Goal: Information Seeking & Learning: Learn about a topic

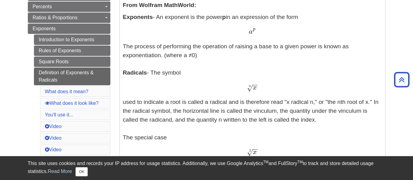
scroll to position [137, 0]
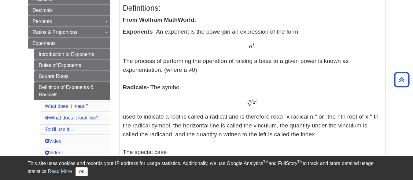
click at [247, 100] on span "√" at bounding box center [250, 102] width 6 height 8
click at [251, 101] on span "n" at bounding box center [250, 100] width 2 height 3
click at [260, 105] on div "x − − √ n x n" at bounding box center [252, 102] width 259 height 9
click at [252, 104] on span "√" at bounding box center [250, 102] width 6 height 8
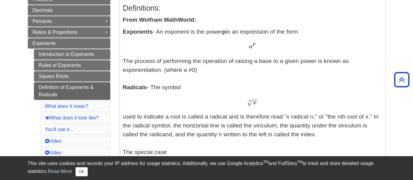
click at [252, 104] on span "√" at bounding box center [250, 102] width 6 height 8
drag, startPoint x: 260, startPoint y: 104, endPoint x: 239, endPoint y: 100, distance: 20.8
click at [239, 100] on div "x − − √ n x n" at bounding box center [252, 102] width 259 height 9
click at [226, 100] on div "x − − √ n x n" at bounding box center [252, 102] width 259 height 9
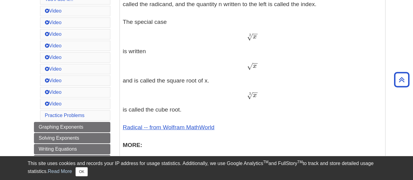
scroll to position [320, 0]
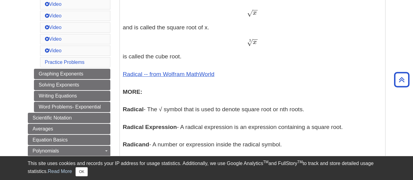
click at [261, 44] on div "x − − √ 3 x 3" at bounding box center [252, 42] width 259 height 9
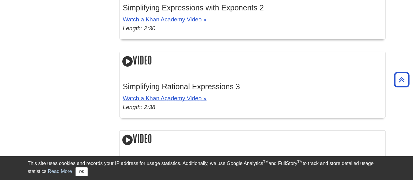
scroll to position [993, 0]
